Goal: Find specific page/section: Find specific page/section

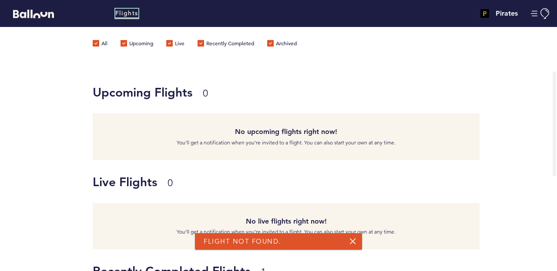
click at [131, 11] on link "Flights" at bounding box center [126, 14] width 23 height 10
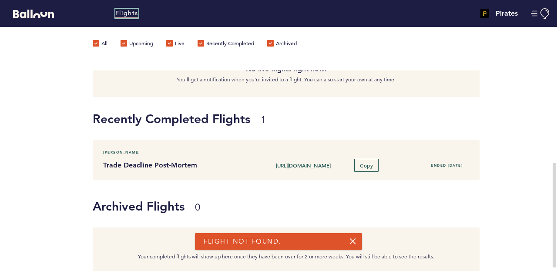
scroll to position [168, 0]
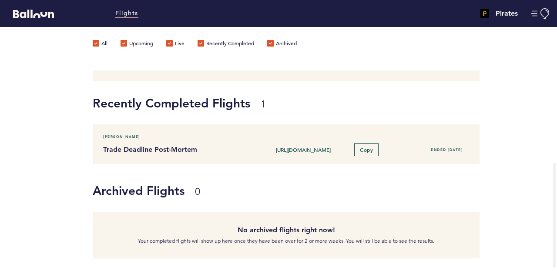
click at [298, 42] on div "All Upcoming Live Recently Completed Archived" at bounding box center [201, 49] width 217 height 44
click at [293, 42] on label "Archived" at bounding box center [282, 44] width 30 height 9
click at [0, 0] on input "Archived" at bounding box center [0, 0] width 0 height 0
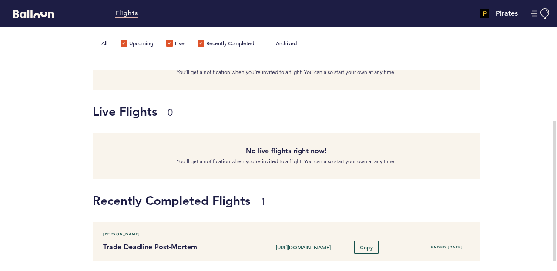
scroll to position [69, 0]
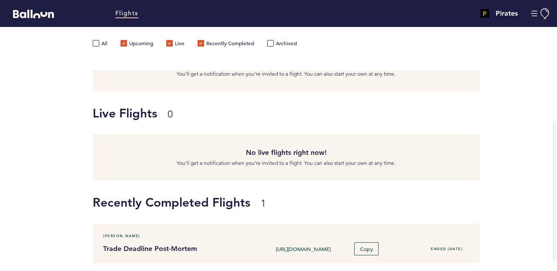
click at [272, 44] on label "Archived" at bounding box center [282, 44] width 30 height 9
click at [0, 0] on input "Archived" at bounding box center [0, 0] width 0 height 0
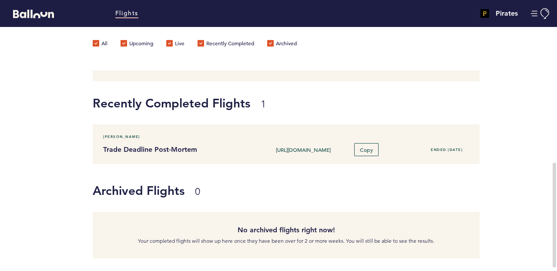
scroll to position [0, 0]
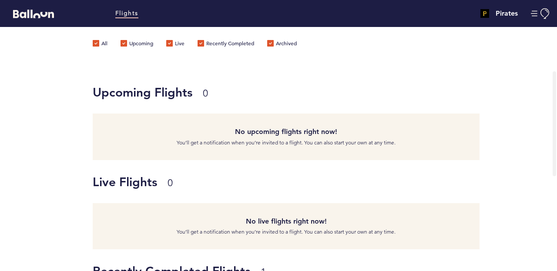
click at [506, 14] on h4 "Pirates" at bounding box center [507, 13] width 22 height 10
click at [535, 13] on button "Manage Account" at bounding box center [541, 13] width 20 height 11
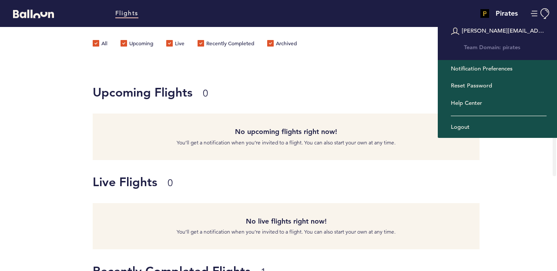
click at [356, 73] on div "Upcoming Flights 0 No upcoming flights right now! You’ll get a notification whe…" at bounding box center [325, 116] width 465 height 90
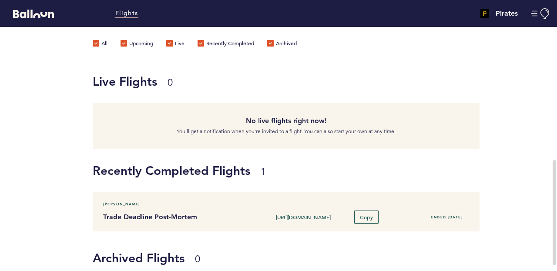
scroll to position [168, 0]
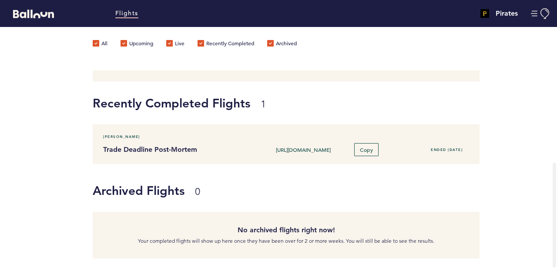
drag, startPoint x: 214, startPoint y: 243, endPoint x: 438, endPoint y: 242, distance: 223.8
click at [438, 242] on p "Your completed flights will show up here once they have been over for 2 or more…" at bounding box center [286, 241] width 374 height 9
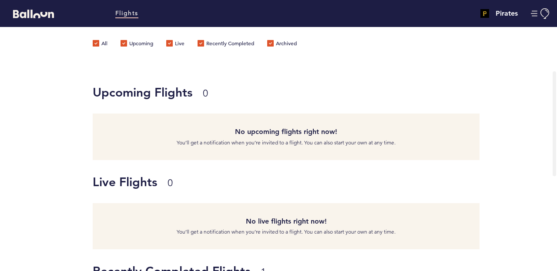
click at [33, 18] on div "Flights" at bounding box center [185, 13] width 371 height 23
click at [32, 12] on icon "Balloon" at bounding box center [33, 14] width 41 height 8
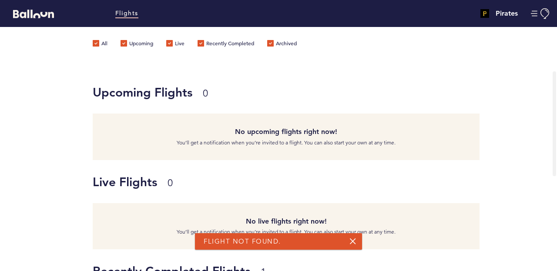
click at [352, 245] on link at bounding box center [353, 241] width 7 height 7
click at [353, 242] on link at bounding box center [353, 241] width 7 height 7
